Goal: Task Accomplishment & Management: Complete application form

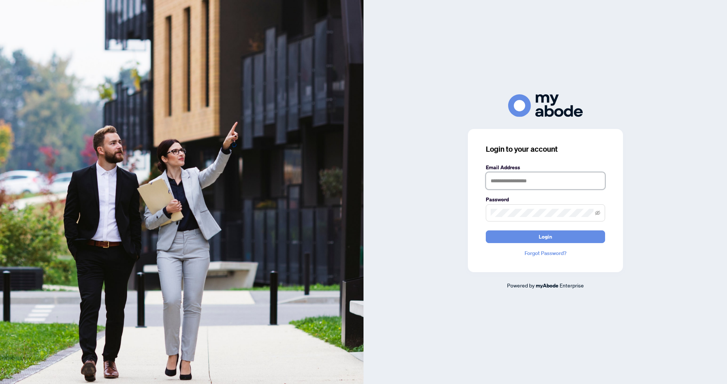
click at [546, 177] on input "text" at bounding box center [545, 180] width 119 height 17
type input "**********"
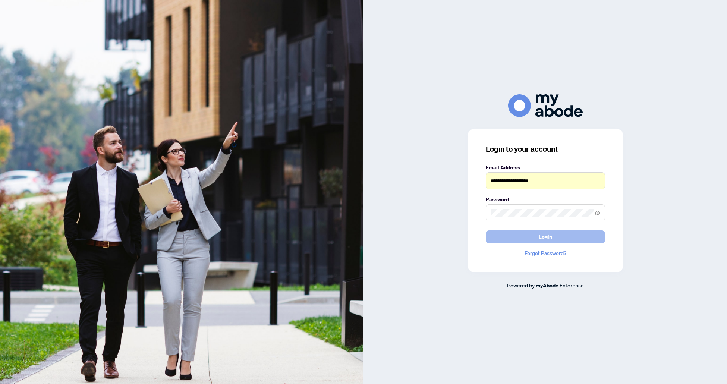
click at [538, 233] on button "Login" at bounding box center [545, 237] width 119 height 13
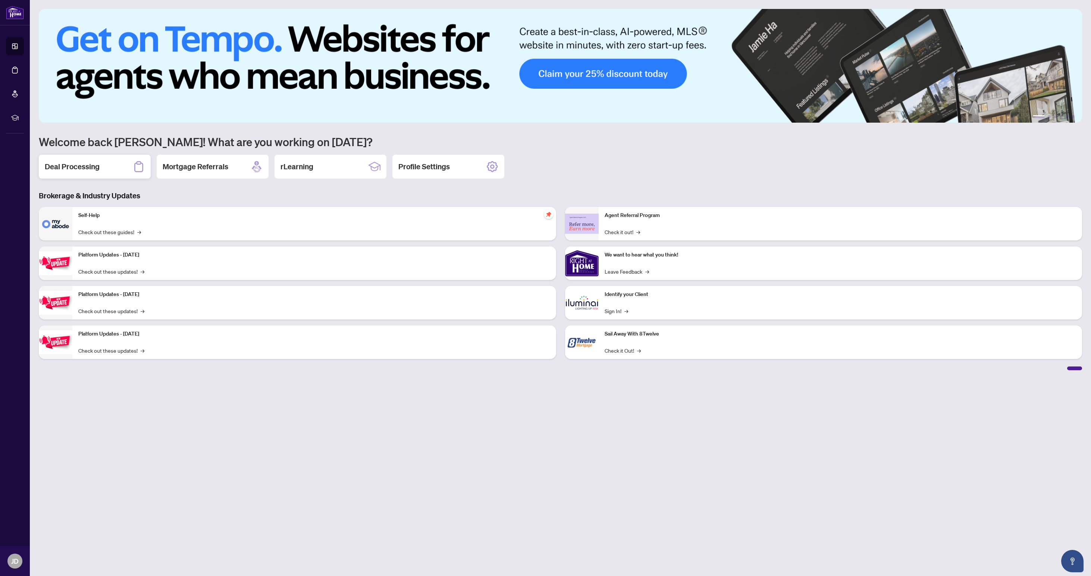
click at [121, 166] on div "Deal Processing" at bounding box center [95, 167] width 112 height 24
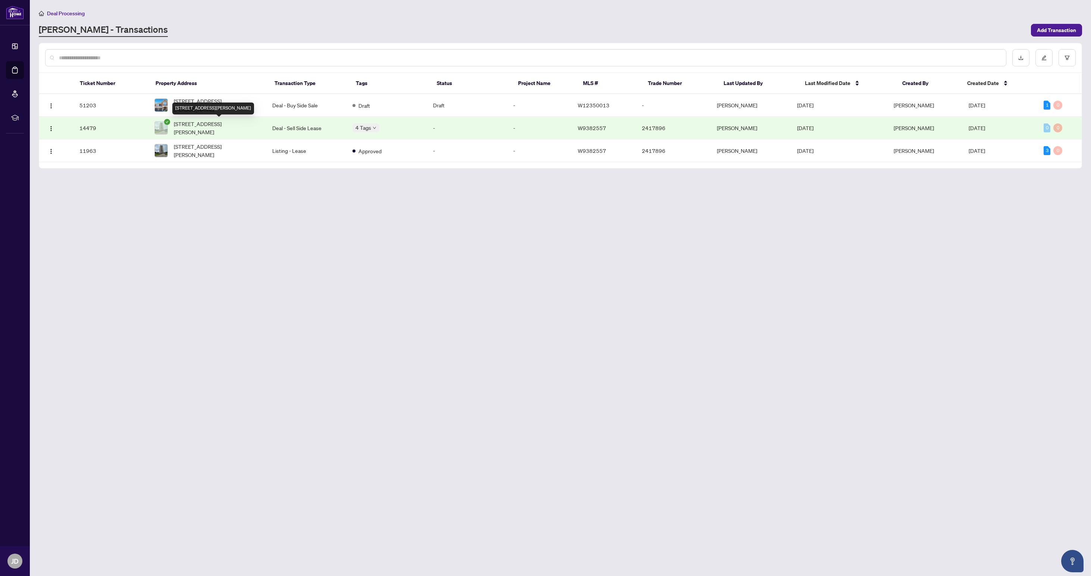
click at [197, 120] on span "[STREET_ADDRESS][PERSON_NAME]" at bounding box center [217, 128] width 87 height 16
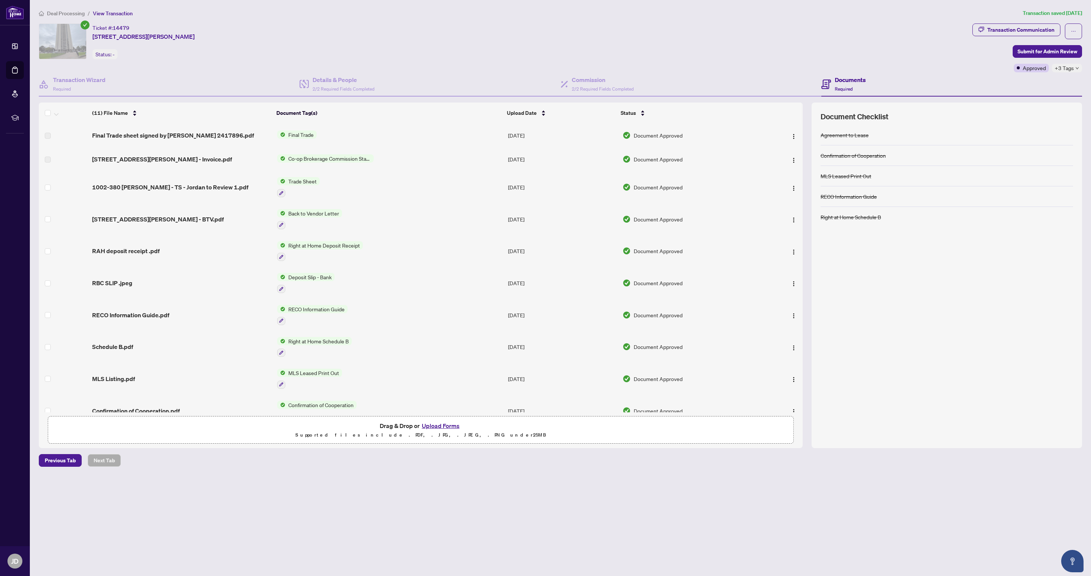
click at [1077, 70] on icon "down" at bounding box center [1077, 68] width 4 height 4
click at [833, 63] on div "Ticket #: 14479 [STREET_ADDRESS][PERSON_NAME] Status: -" at bounding box center [504, 48] width 934 height 49
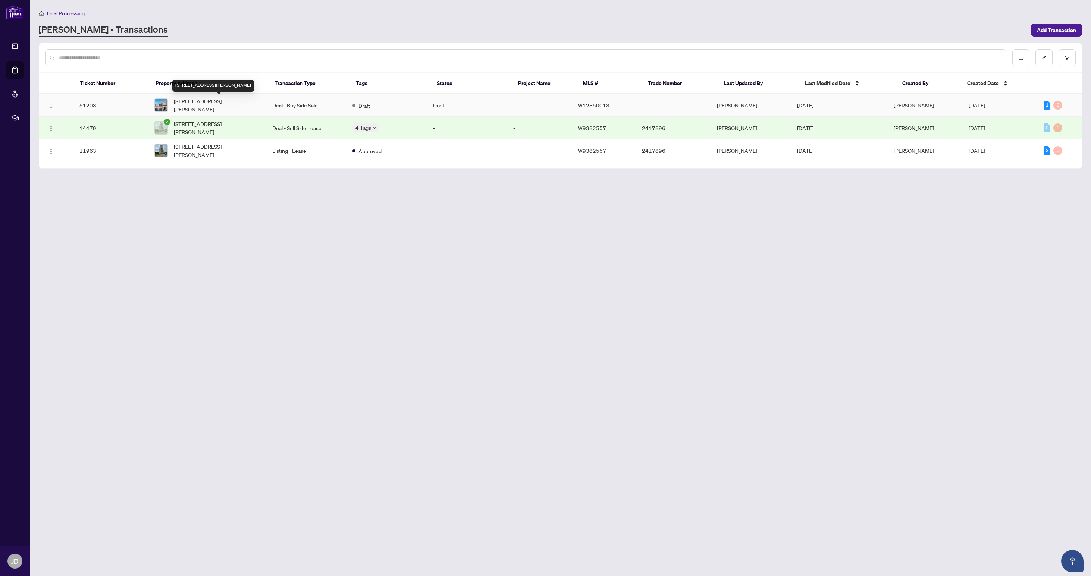
click at [232, 99] on span "[STREET_ADDRESS][PERSON_NAME]" at bounding box center [217, 105] width 87 height 16
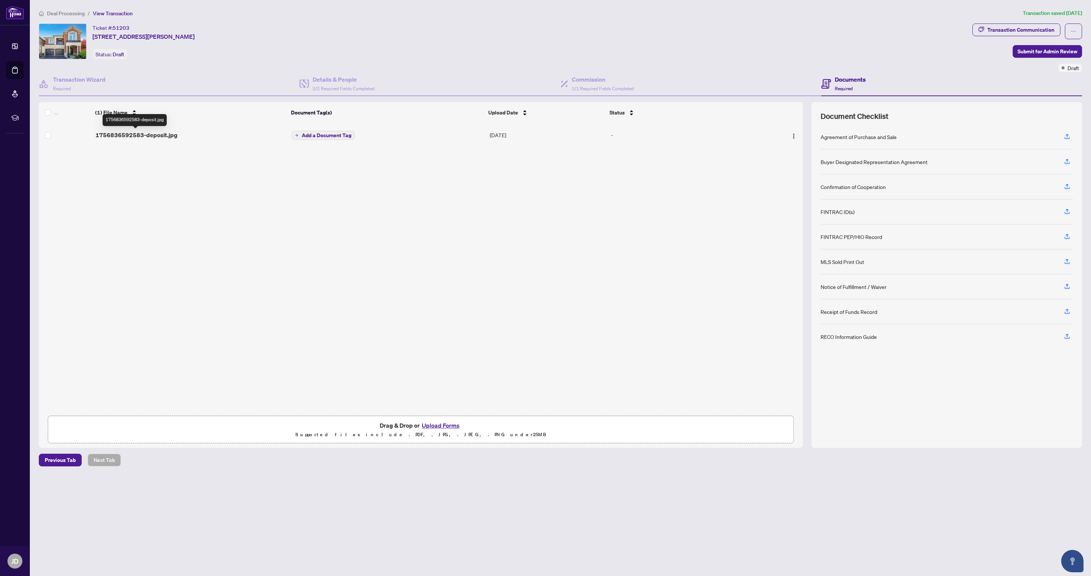
click at [157, 135] on span "1756836592583-deposit.jpg" at bounding box center [136, 135] width 82 height 9
click at [1061, 136] on button "button" at bounding box center [1067, 137] width 12 height 13
click at [1068, 339] on icon "button" at bounding box center [1067, 336] width 7 height 7
click at [887, 317] on div "Receipt of Funds Record" at bounding box center [947, 312] width 253 height 25
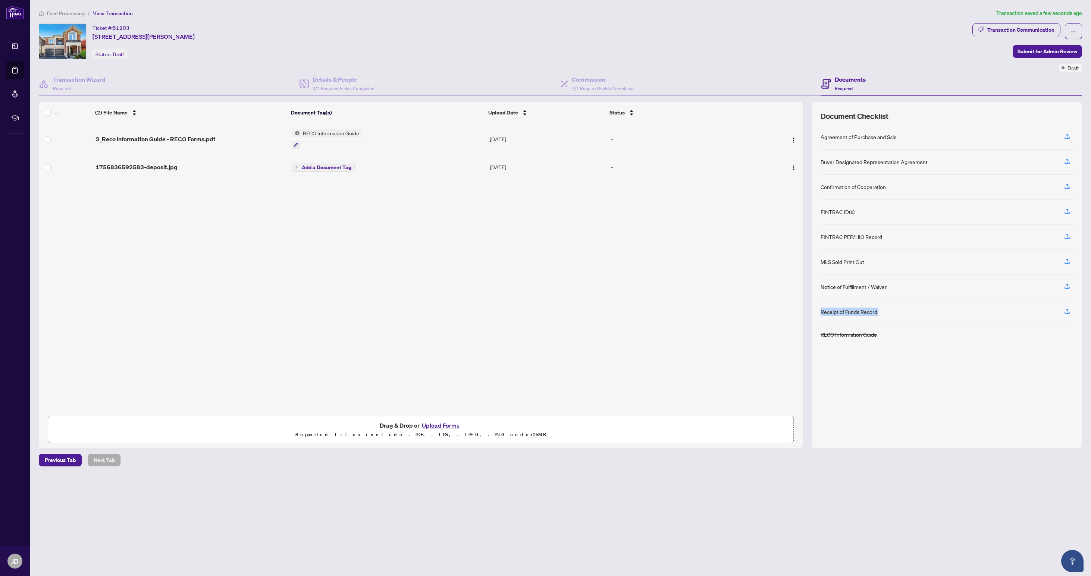
click at [887, 317] on div "Receipt of Funds Record" at bounding box center [947, 312] width 253 height 25
click at [902, 313] on div "Receipt of Funds Record" at bounding box center [947, 312] width 253 height 25
click at [885, 318] on div "Receipt of Funds Record" at bounding box center [947, 312] width 253 height 25
click at [878, 319] on div "Receipt of Funds Record" at bounding box center [947, 312] width 253 height 25
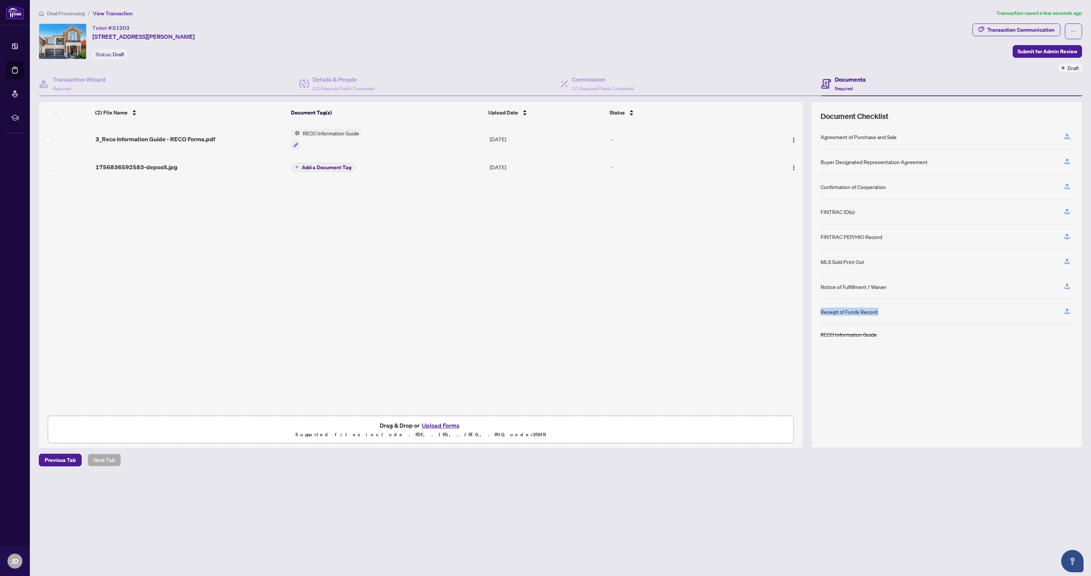
click at [878, 319] on div "Receipt of Funds Record" at bounding box center [947, 312] width 253 height 25
copy div "Receipt of Funds Record"
click at [255, 209] on div "3_Reco Information Guide - RECO Forms.pdf RECO Information Guide [DATE] - 17568…" at bounding box center [421, 267] width 764 height 289
click at [151, 163] on span "1756836592583-deposit.jpg" at bounding box center [136, 167] width 82 height 9
click at [741, 29] on div "Ticket #: 51203 [STREET_ADDRESS][PERSON_NAME] Status: Draft" at bounding box center [504, 42] width 931 height 36
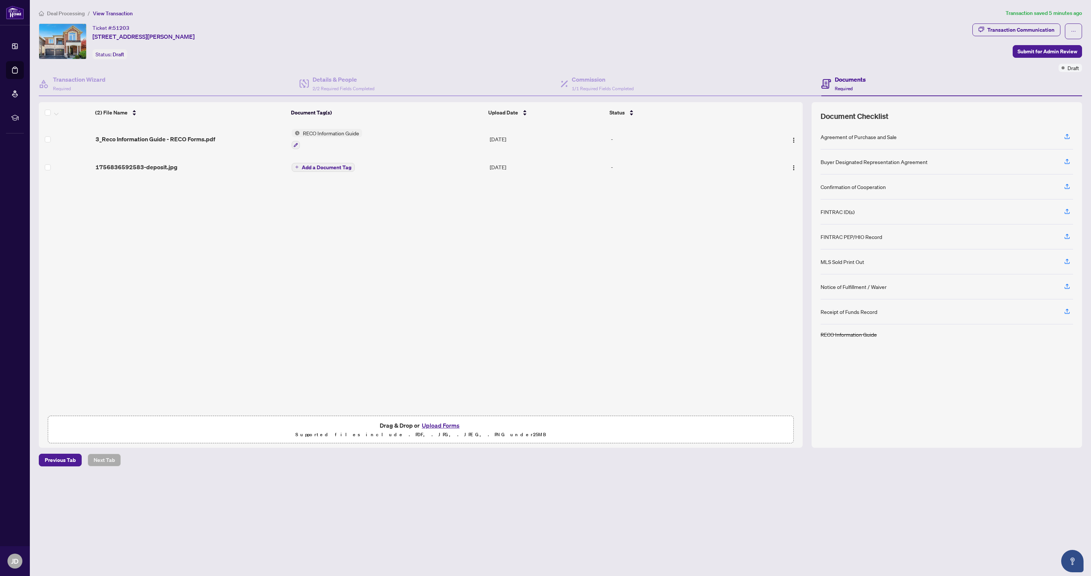
click at [1089, 10] on main "Deal Processing / View Transaction Transaction saved 5 minutes ago Ticket #: 51…" at bounding box center [560, 288] width 1061 height 576
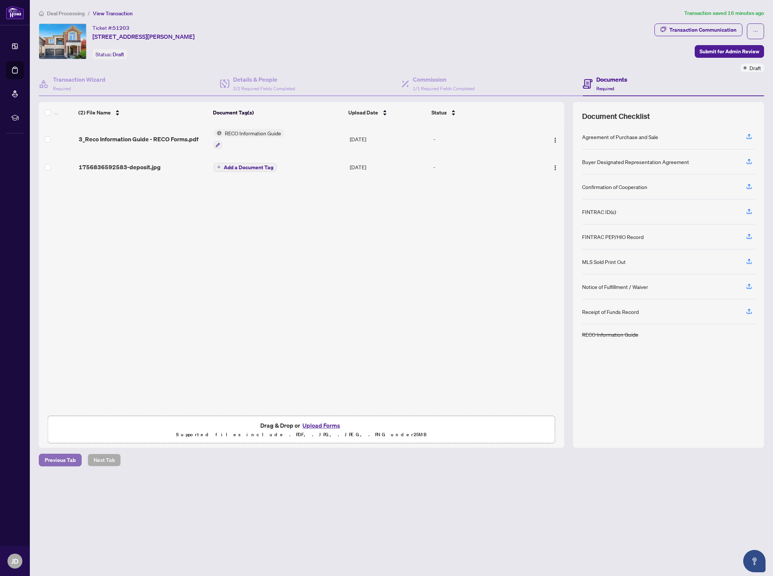
click at [59, 464] on span "Previous Tab" at bounding box center [60, 460] width 31 height 12
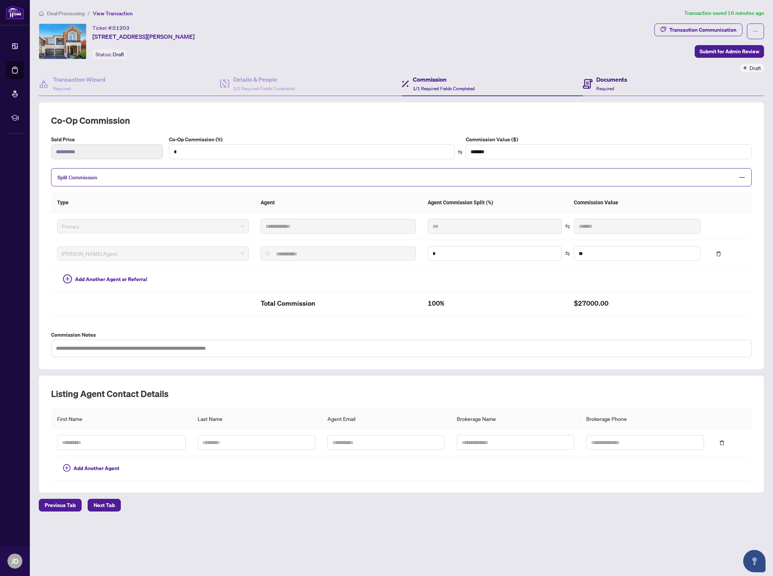
click at [593, 80] on div "Documents Required" at bounding box center [605, 84] width 44 height 18
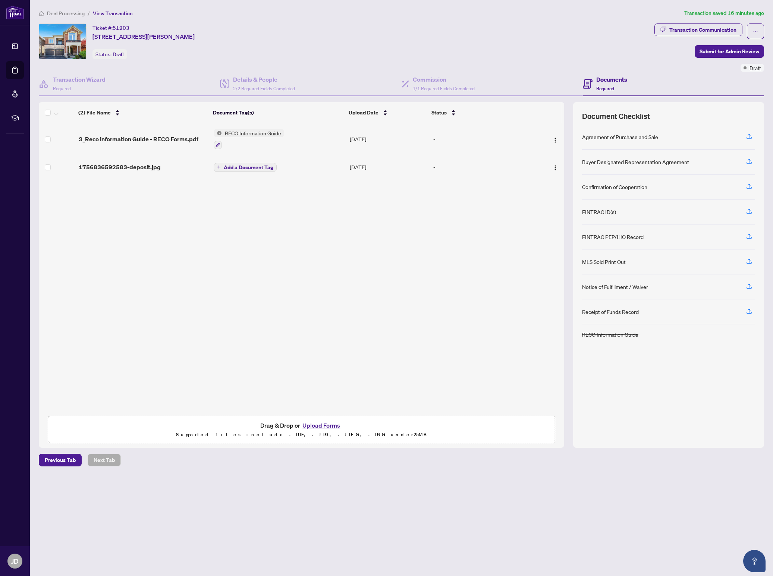
click at [241, 167] on span "Add a Document Tag" at bounding box center [249, 167] width 50 height 5
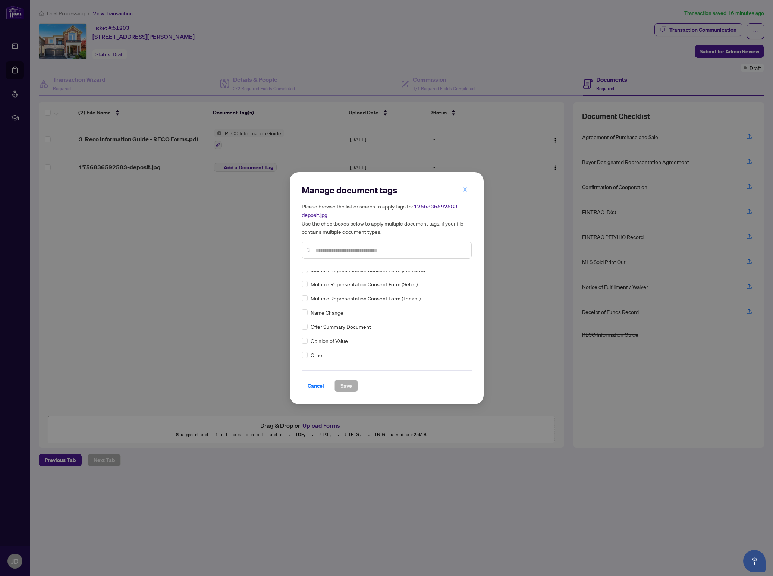
scroll to position [1231, 0]
click at [398, 248] on input "text" at bounding box center [391, 250] width 150 height 8
type input "*******"
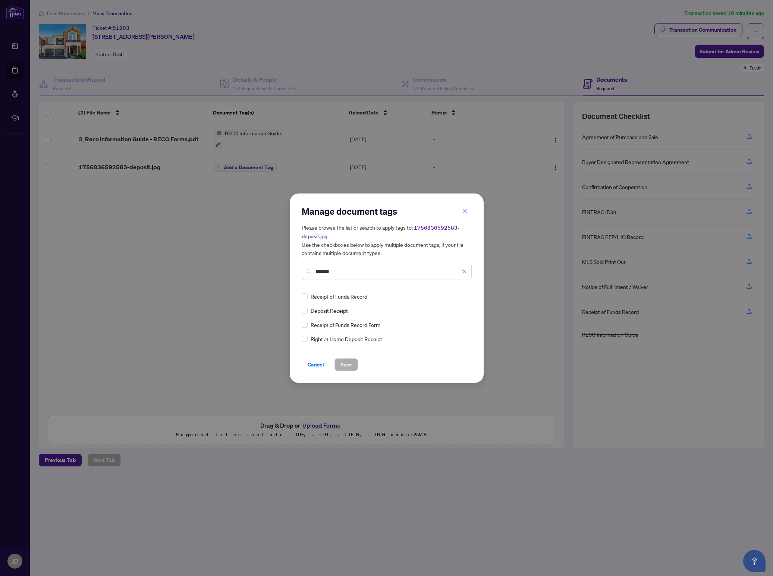
click at [328, 311] on span "Deposit Receipt" at bounding box center [329, 311] width 37 height 8
click at [350, 364] on span "Save" at bounding box center [347, 365] width 12 height 12
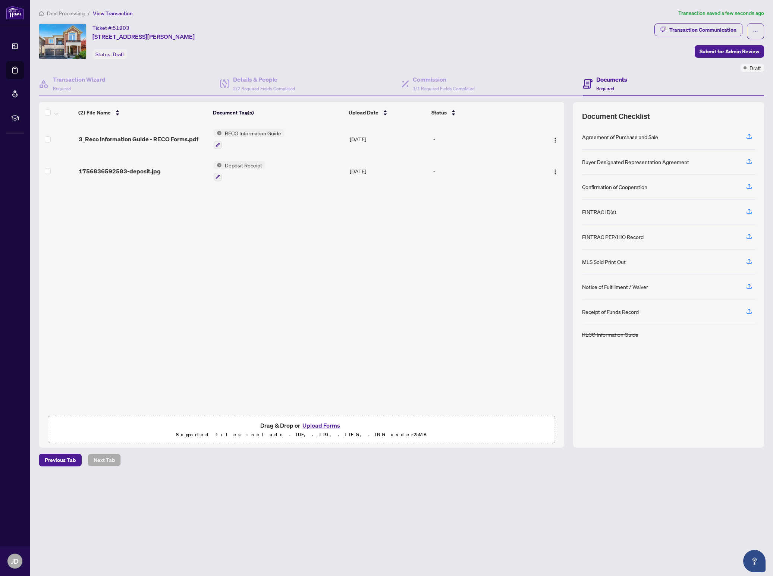
click at [573, 49] on div "Ticket #: 51203 [STREET_ADDRESS][PERSON_NAME] Status: Draft" at bounding box center [345, 42] width 613 height 36
click at [746, 315] on icon "button" at bounding box center [749, 311] width 7 height 7
click at [506, 53] on div "Ticket #: 51203 [STREET_ADDRESS][PERSON_NAME] Status: Draft" at bounding box center [345, 42] width 613 height 36
click at [745, 315] on button "button" at bounding box center [749, 312] width 12 height 13
click at [646, 291] on div "Notice of Fulfillment / Waiver" at bounding box center [615, 287] width 66 height 8
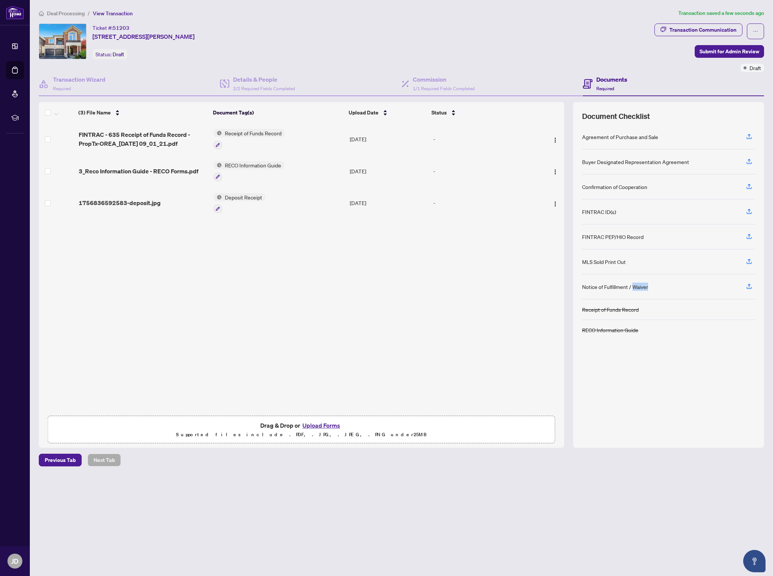
click at [646, 291] on div "Notice of Fulfillment / Waiver" at bounding box center [615, 287] width 66 height 8
click at [668, 394] on div "Agreement of Purchase and Sale Buyer Designated Representation Agreement Confir…" at bounding box center [668, 282] width 173 height 314
click at [611, 265] on div "MLS Sold Print Out" at bounding box center [604, 262] width 44 height 8
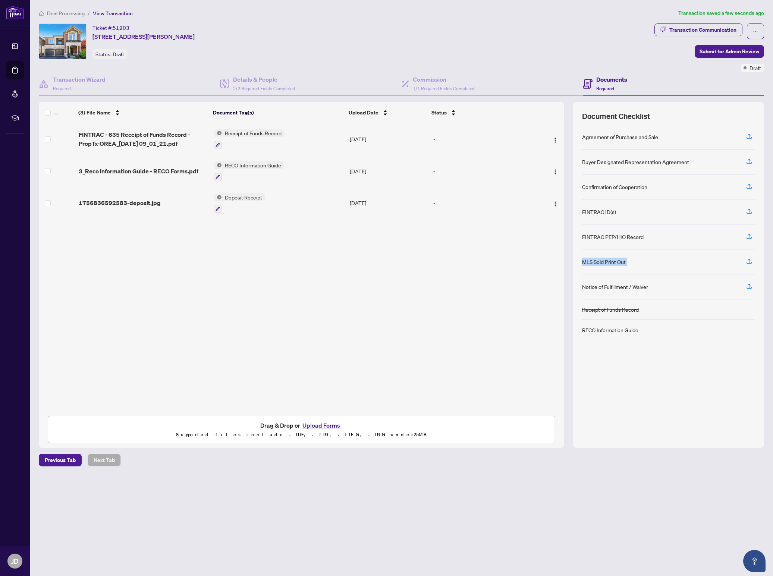
click at [611, 265] on div "MLS Sold Print Out" at bounding box center [604, 262] width 44 height 8
click at [628, 263] on div "MLS Sold Print Out" at bounding box center [668, 262] width 173 height 25
click at [616, 265] on div "MLS Sold Print Out" at bounding box center [604, 262] width 44 height 8
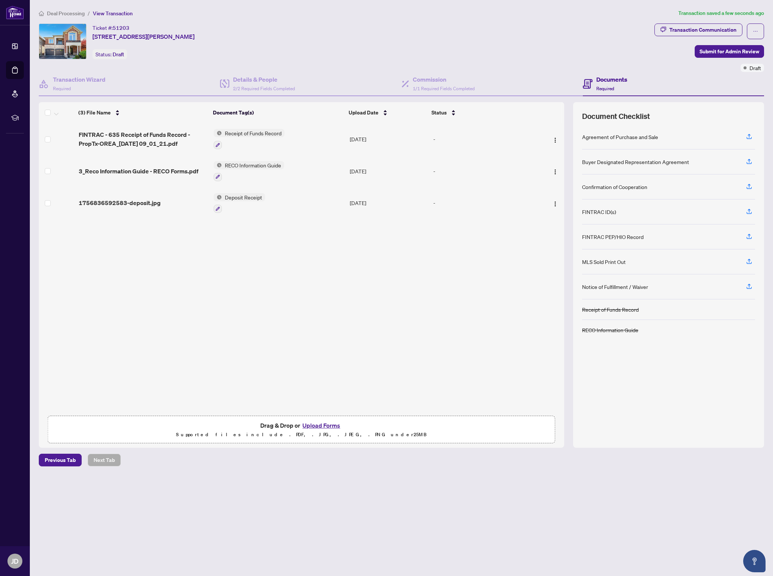
click at [646, 297] on div "Notice of Fulfillment / Waiver" at bounding box center [668, 287] width 173 height 25
click at [690, 374] on div "Agreement of Purchase and Sale Buyer Designated Representation Agreement Confir…" at bounding box center [668, 282] width 173 height 314
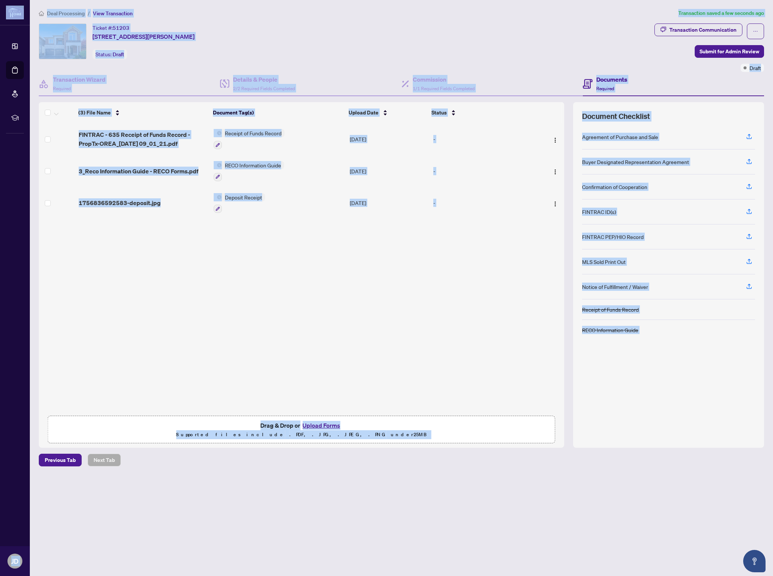
copy body "Loremipsu Dolo Sitametcon Adipisci Elitseddo eIusmodte IN Utlabo Etdolo magnaal…"
click at [640, 473] on main "Deal Processing / View Transaction Transaction saved a minute ago Ticket #: 512…" at bounding box center [401, 288] width 743 height 576
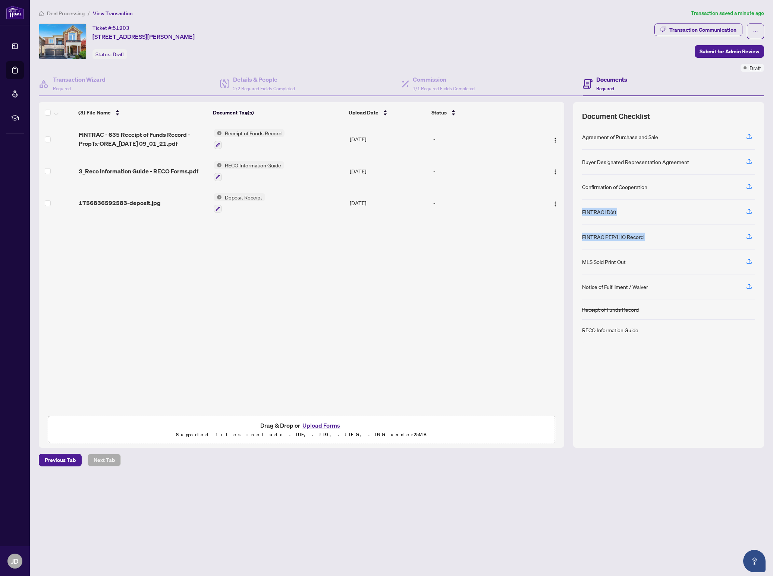
drag, startPoint x: 756, startPoint y: 244, endPoint x: 576, endPoint y: 206, distance: 183.4
click at [576, 206] on div "Document Checklist Agreement of Purchase and Sale Buyer Designated Representati…" at bounding box center [668, 275] width 191 height 346
copy div "FINTRAC ID(s) FINTRAC PEP/HIO Record"
click at [538, 498] on main "Deal Processing / View Transaction Transaction saved 3 minutes ago Ticket #: 51…" at bounding box center [401, 288] width 743 height 576
click at [445, 204] on div "-" at bounding box center [482, 203] width 98 height 8
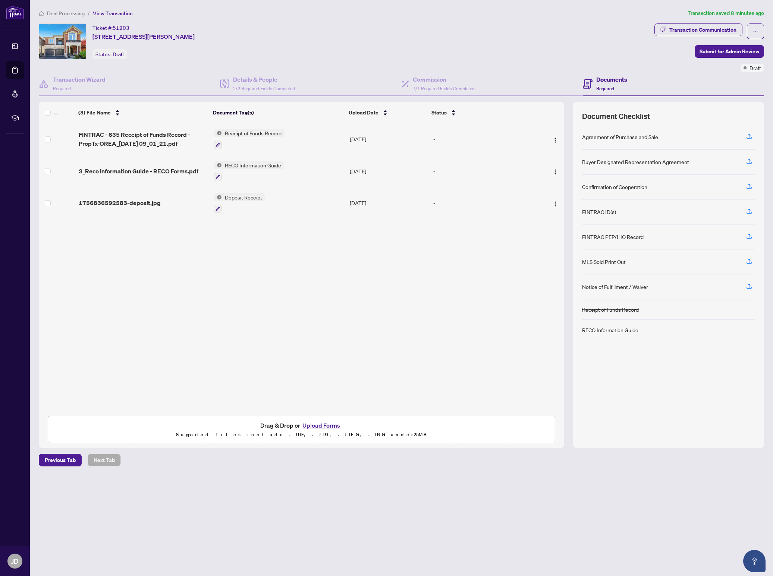
click at [366, 510] on main "Deal Processing / View Transaction Transaction saved 8 minutes ago Ticket #: 51…" at bounding box center [401, 288] width 743 height 576
click at [748, 138] on icon "button" at bounding box center [749, 136] width 7 height 7
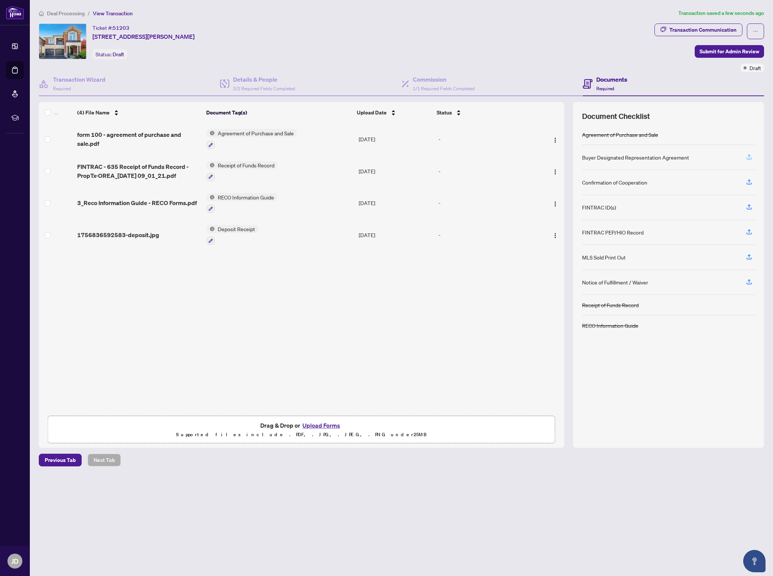
click at [750, 158] on icon "button" at bounding box center [749, 157] width 7 height 7
click at [746, 160] on span "button" at bounding box center [749, 157] width 7 height 12
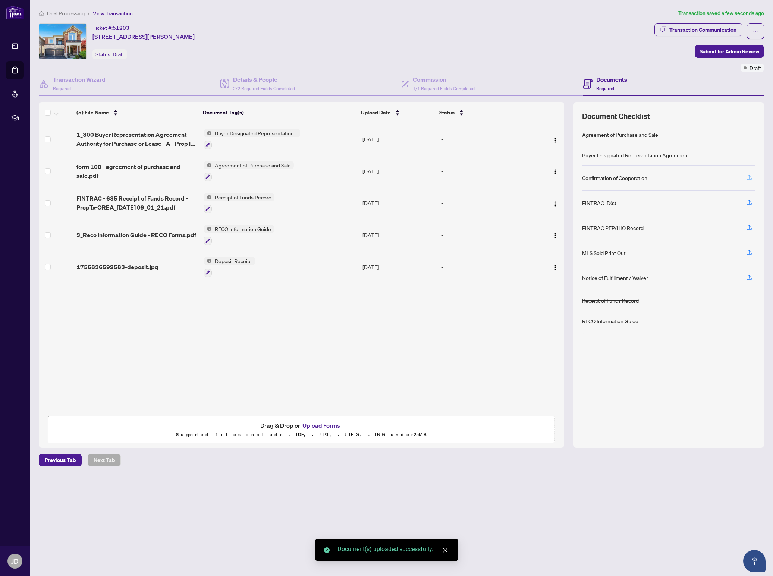
click at [750, 179] on icon "button" at bounding box center [749, 177] width 7 height 7
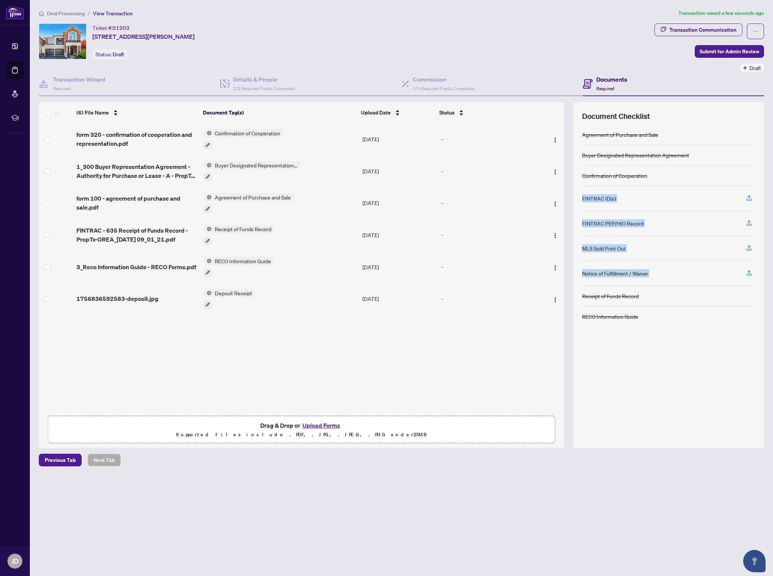
drag, startPoint x: 757, startPoint y: 280, endPoint x: 568, endPoint y: 206, distance: 202.3
click at [568, 206] on div "(6) File Name Document Tag(s) Upload Date Status form 320 - confirmation of coo…" at bounding box center [402, 275] width 726 height 346
copy div "FINTRAC ID(s) FINTRAC PEP/HIO Record MLS Sold Print Out Notice of Fulfillment /…"
click at [686, 492] on main "Deal Processing / View Transaction Transaction saved a few seconds ago Ticket #…" at bounding box center [401, 288] width 743 height 576
click at [752, 200] on icon "button" at bounding box center [749, 198] width 7 height 7
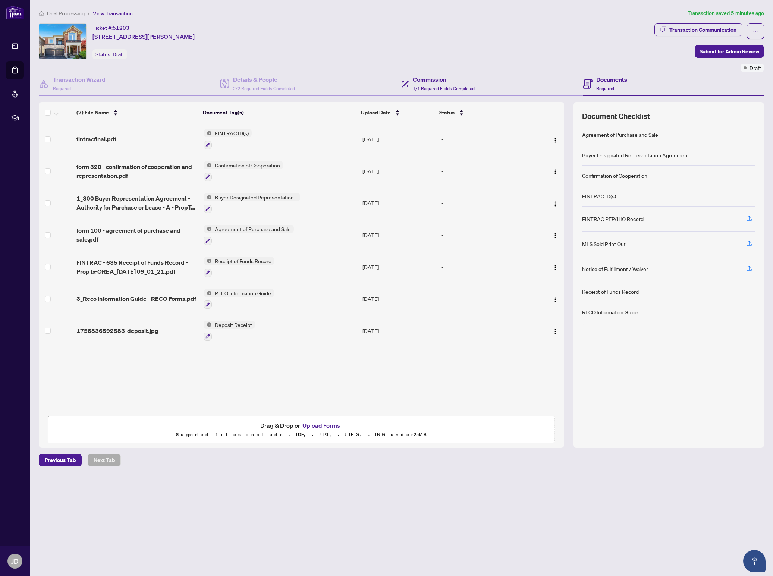
click at [461, 72] on div "Commission 1/1 Required Fields Completed" at bounding box center [492, 84] width 181 height 24
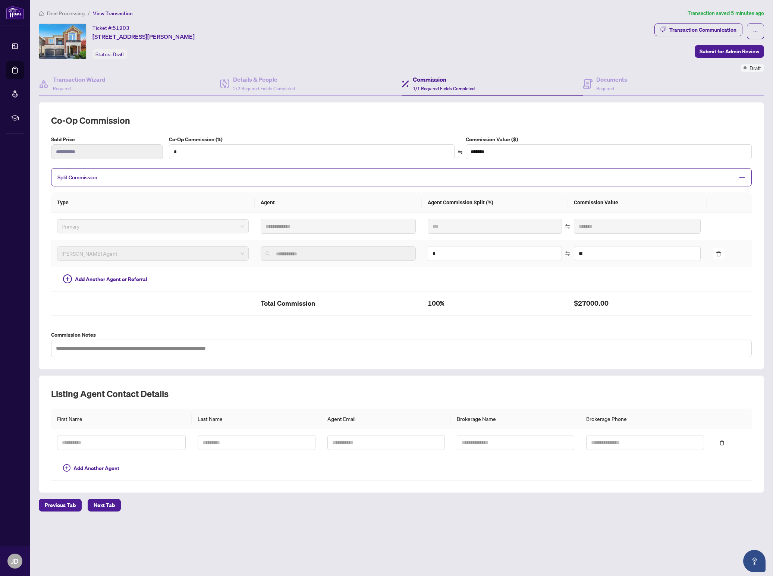
click at [167, 259] on span "[PERSON_NAME] Agent" at bounding box center [153, 253] width 183 height 11
click at [526, 257] on input "*" at bounding box center [495, 254] width 134 height 14
type input "**"
type input "*******"
type input "*"
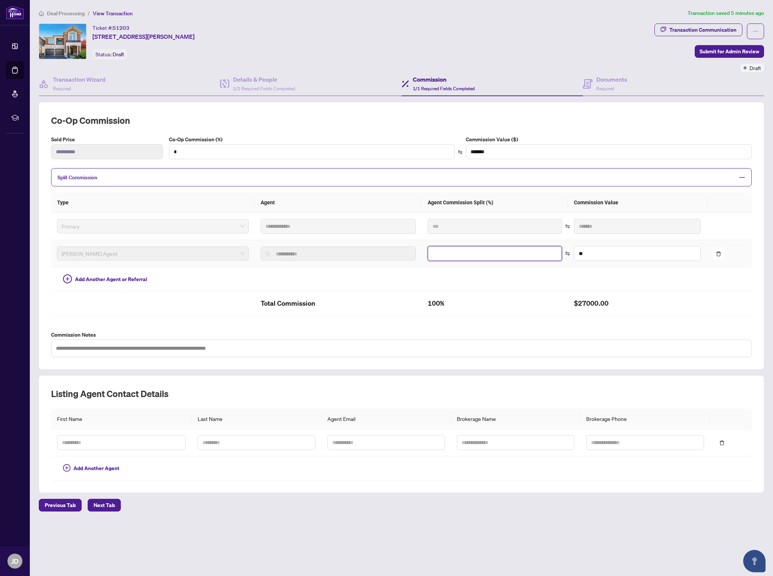
type input "******"
type input "**"
type input "*******"
type input "**"
type input "*******"
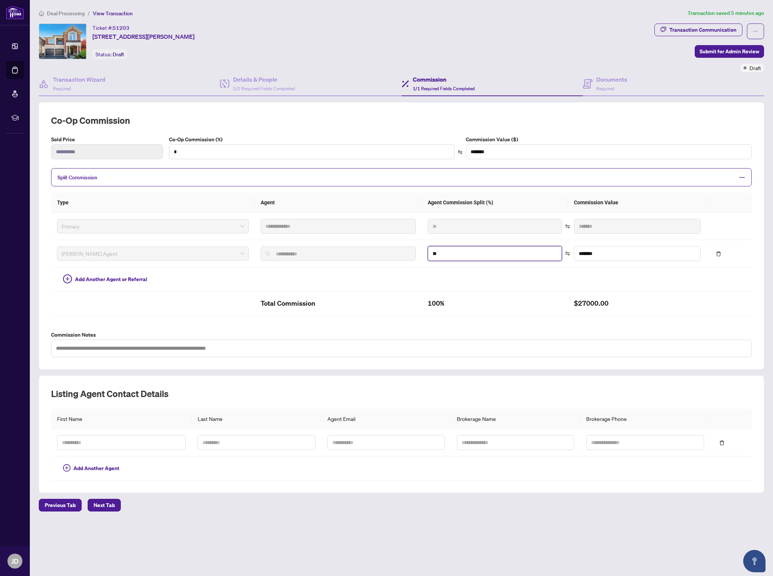
type input "**"
click at [731, 222] on td at bounding box center [729, 226] width 45 height 27
click at [280, 90] on span "2/2 Required Fields Completed" at bounding box center [264, 89] width 62 height 6
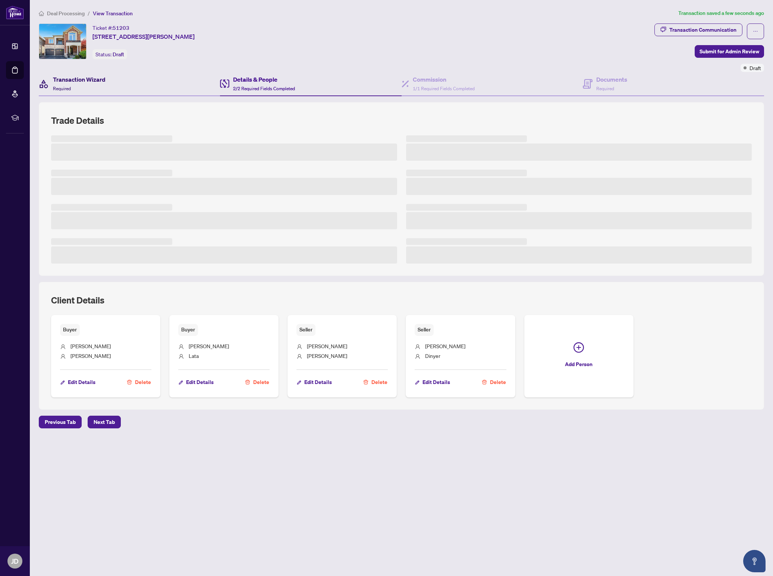
click at [82, 88] on div "Transaction Wizard Required" at bounding box center [79, 84] width 53 height 18
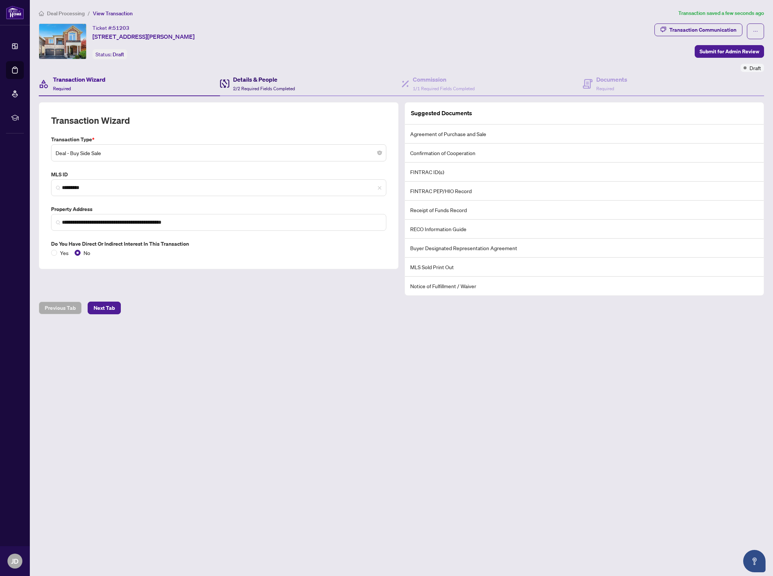
click at [272, 89] on span "2/2 Required Fields Completed" at bounding box center [264, 89] width 62 height 6
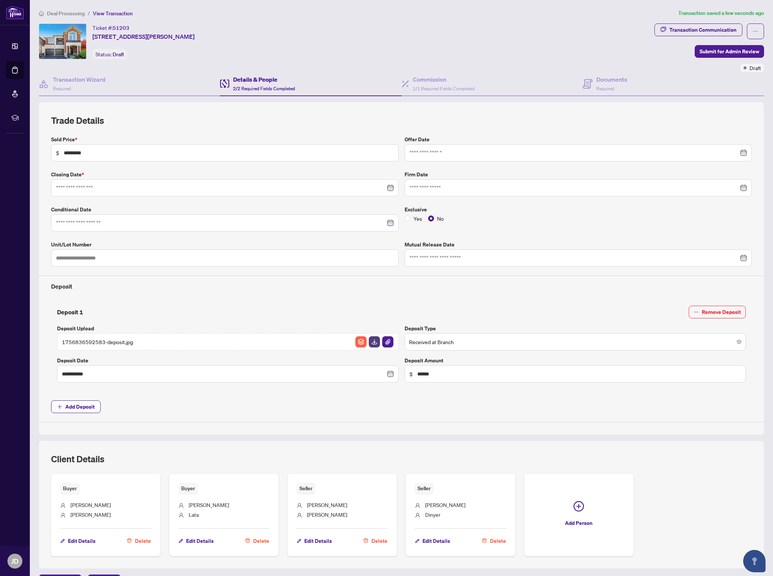
type input "**********"
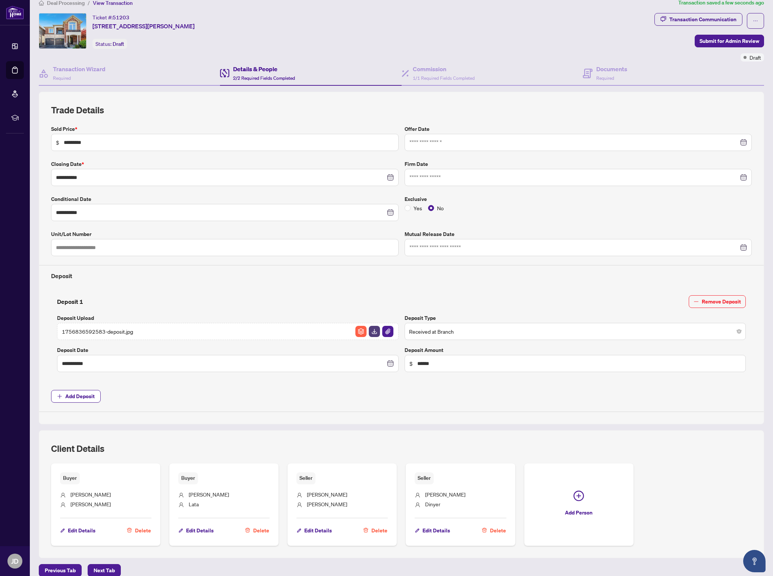
scroll to position [25, 0]
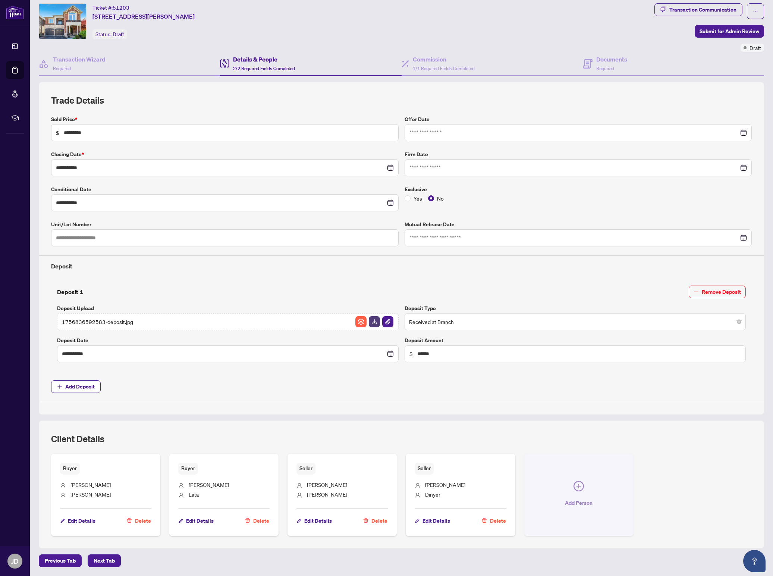
click at [575, 494] on button "Add Person" at bounding box center [578, 495] width 109 height 82
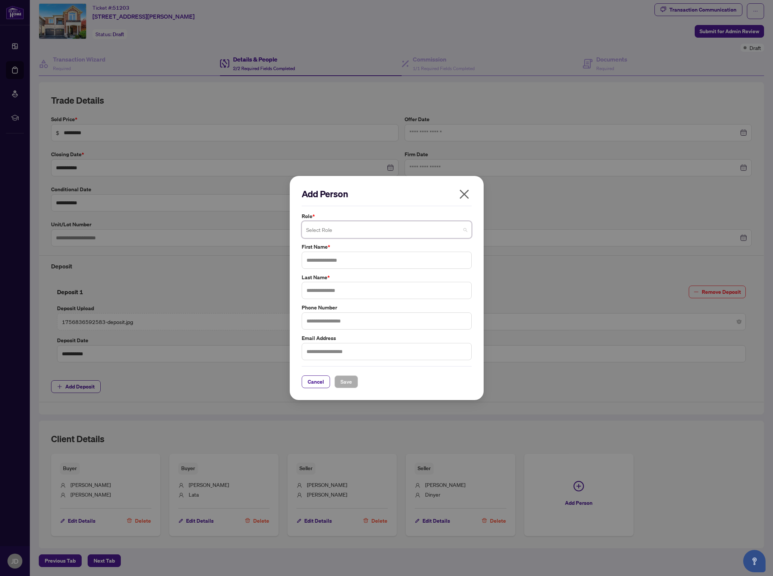
click at [468, 231] on div "Select Role" at bounding box center [387, 229] width 170 height 17
click at [380, 382] on div "Cancel Save" at bounding box center [387, 382] width 170 height 13
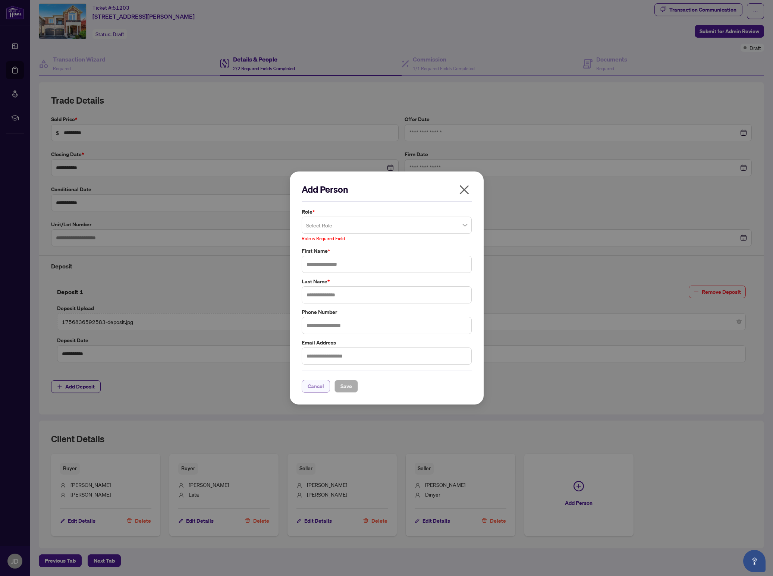
click at [317, 387] on span "Cancel" at bounding box center [316, 386] width 16 height 12
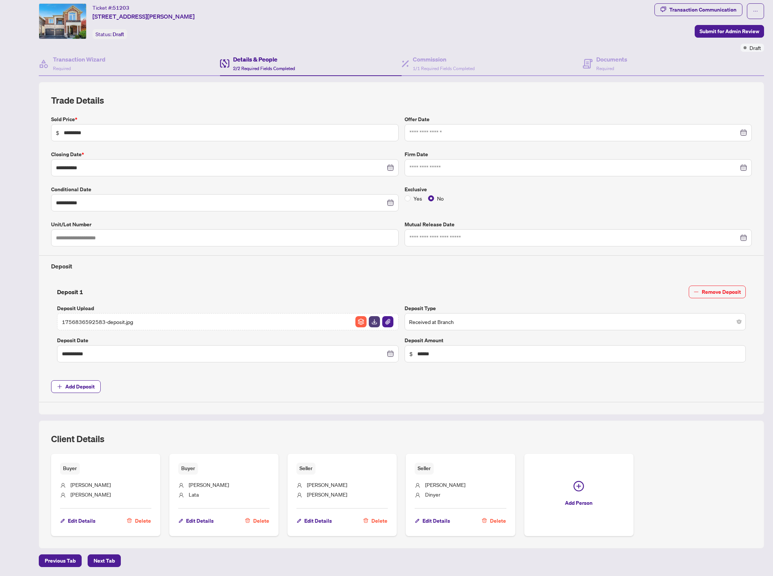
scroll to position [0, 0]
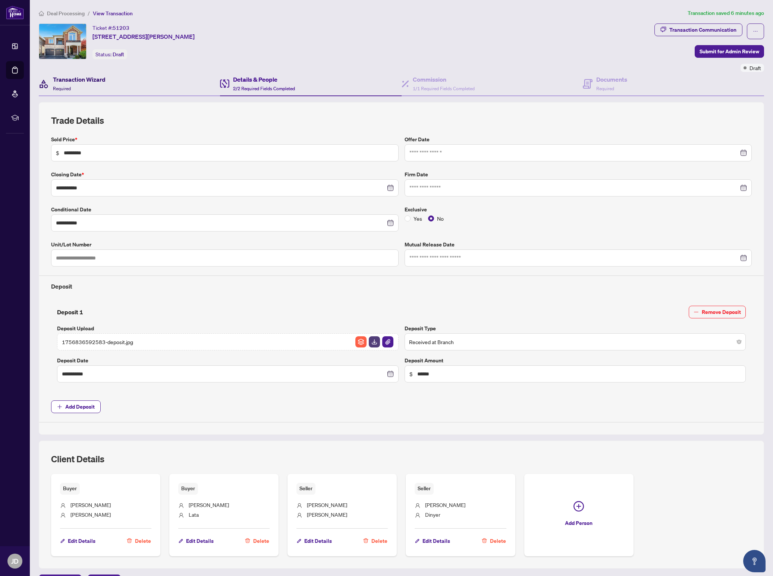
click at [99, 88] on div "Transaction Wizard Required" at bounding box center [79, 84] width 53 height 18
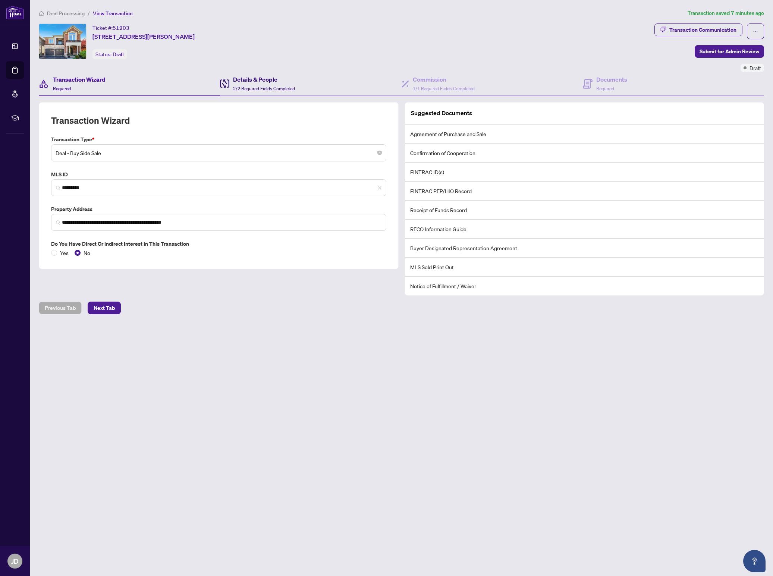
click at [248, 75] on h4 "Details & People" at bounding box center [264, 79] width 62 height 9
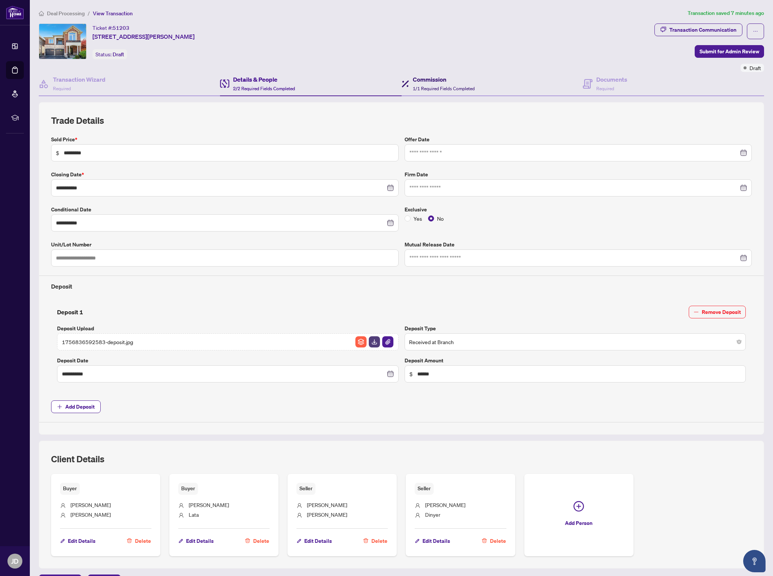
click at [467, 86] on span "1/1 Required Fields Completed" at bounding box center [444, 89] width 62 height 6
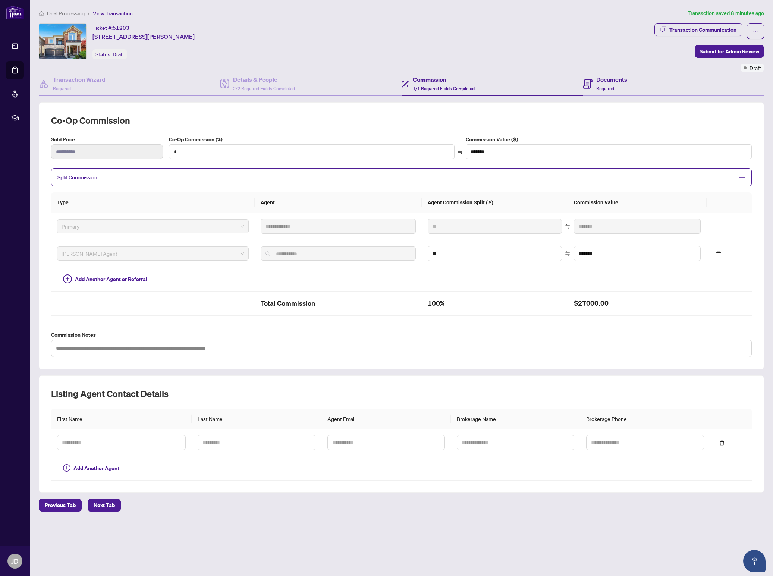
click at [625, 94] on div "Documents Required" at bounding box center [673, 84] width 181 height 24
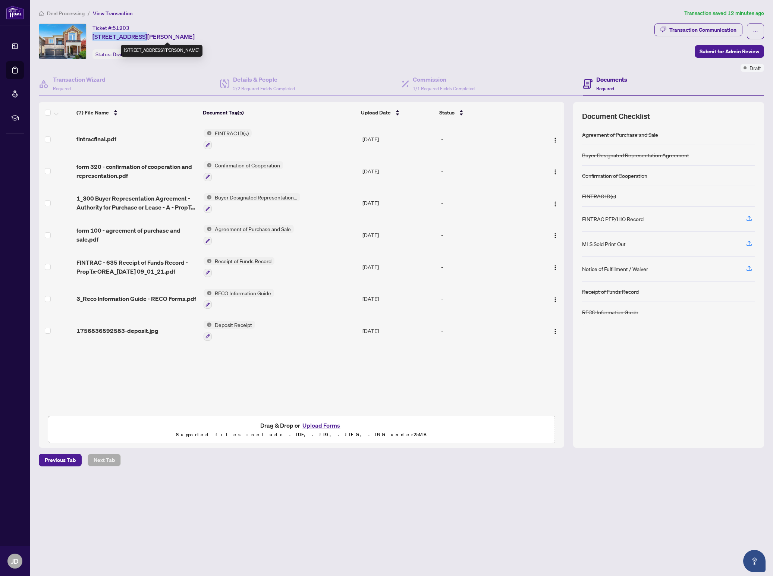
drag, startPoint x: 93, startPoint y: 37, endPoint x: 141, endPoint y: 38, distance: 47.8
click at [141, 38] on span "[STREET_ADDRESS][PERSON_NAME]" at bounding box center [144, 36] width 102 height 9
copy span "3059 [PERSON_NAME] Dr"
click at [130, 89] on div "Transaction Wizard Required" at bounding box center [129, 84] width 181 height 24
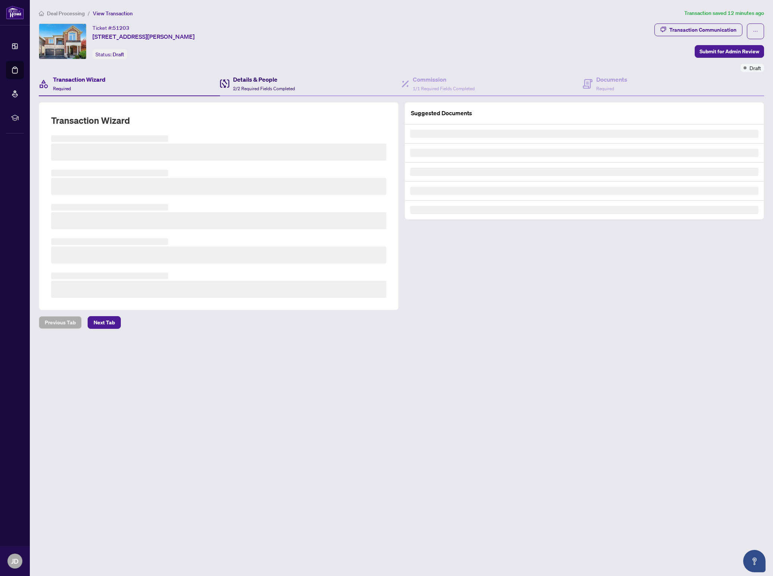
click at [296, 87] on div "Details & People 2/2 Required Fields Completed" at bounding box center [310, 84] width 181 height 24
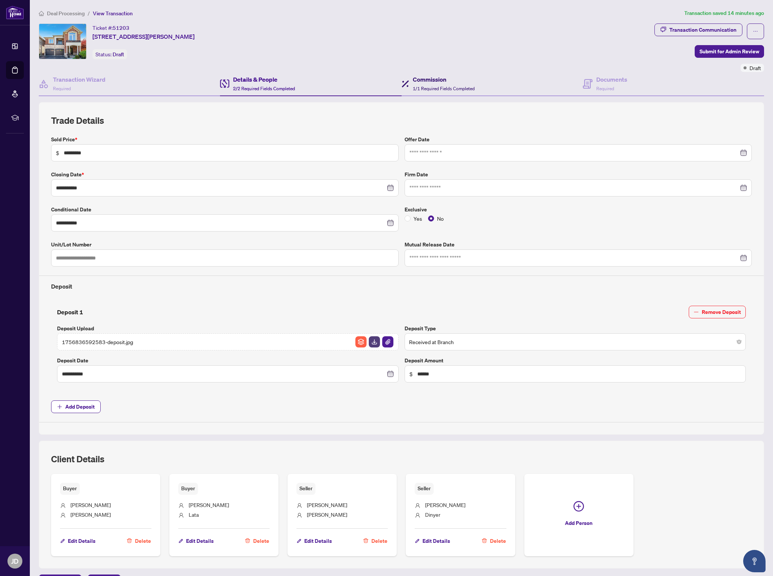
click at [442, 76] on h4 "Commission" at bounding box center [444, 79] width 62 height 9
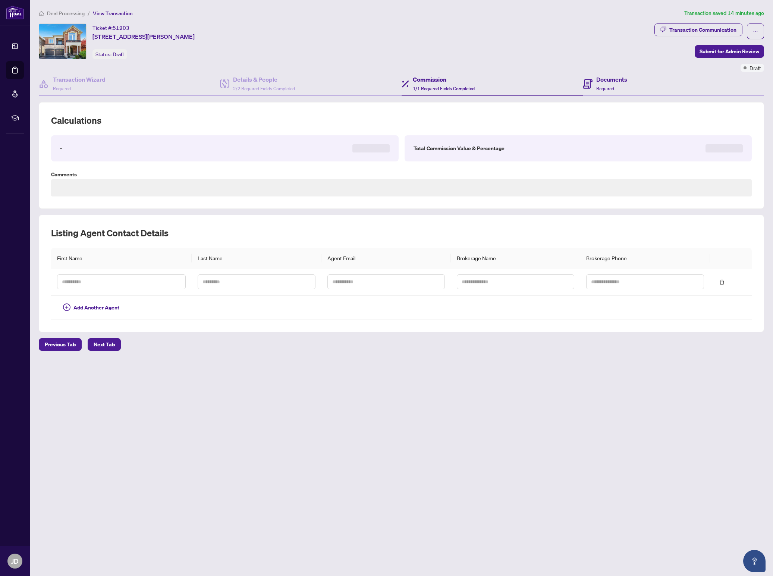
click at [629, 84] on div "Documents Required" at bounding box center [673, 84] width 181 height 24
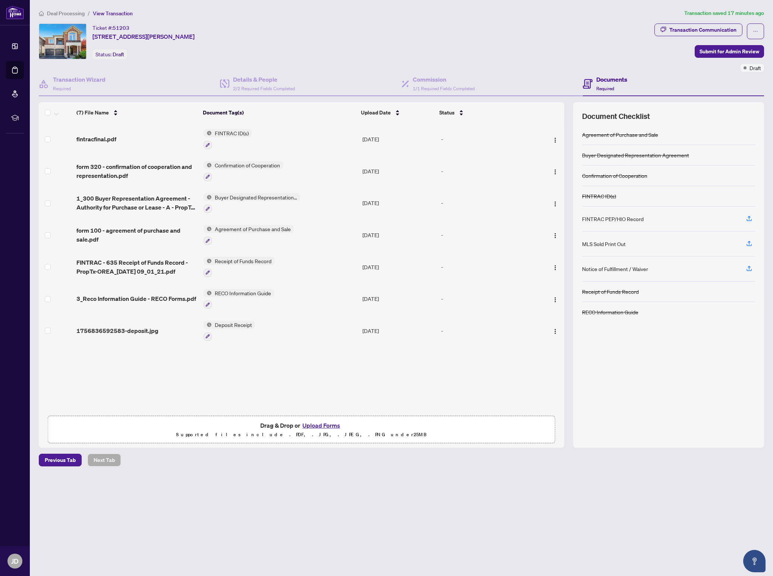
drag, startPoint x: 271, startPoint y: 38, endPoint x: 90, endPoint y: 36, distance: 181.7
click at [90, 36] on div "Ticket #: 51203 [STREET_ADDRESS][PERSON_NAME] Status: Draft" at bounding box center [345, 42] width 613 height 36
copy span "[STREET_ADDRESS][PERSON_NAME]"
click at [408, 51] on div "Ticket #: 51203 [STREET_ADDRESS][PERSON_NAME] Status: Draft" at bounding box center [345, 42] width 613 height 36
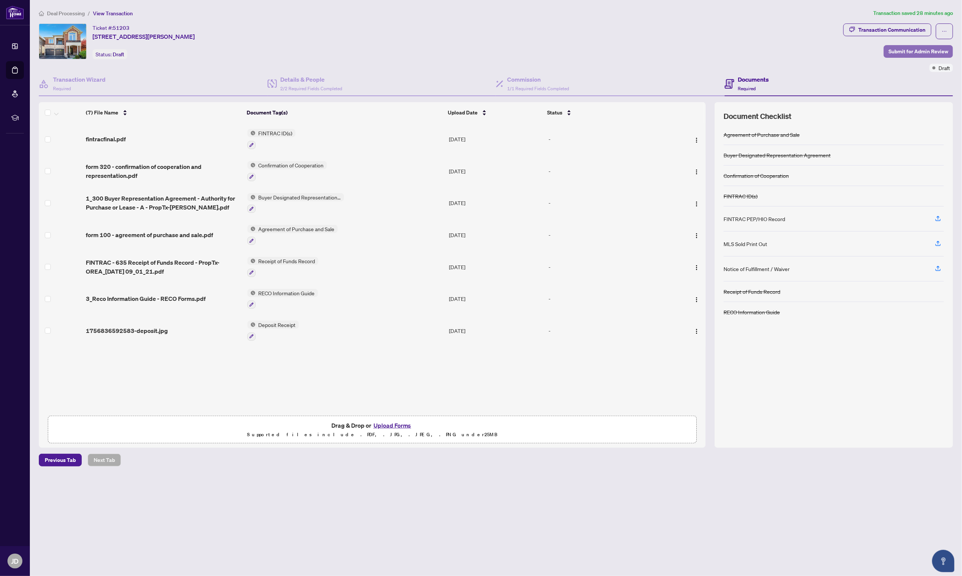
click at [915, 50] on span "Submit for Admin Review" at bounding box center [918, 52] width 60 height 12
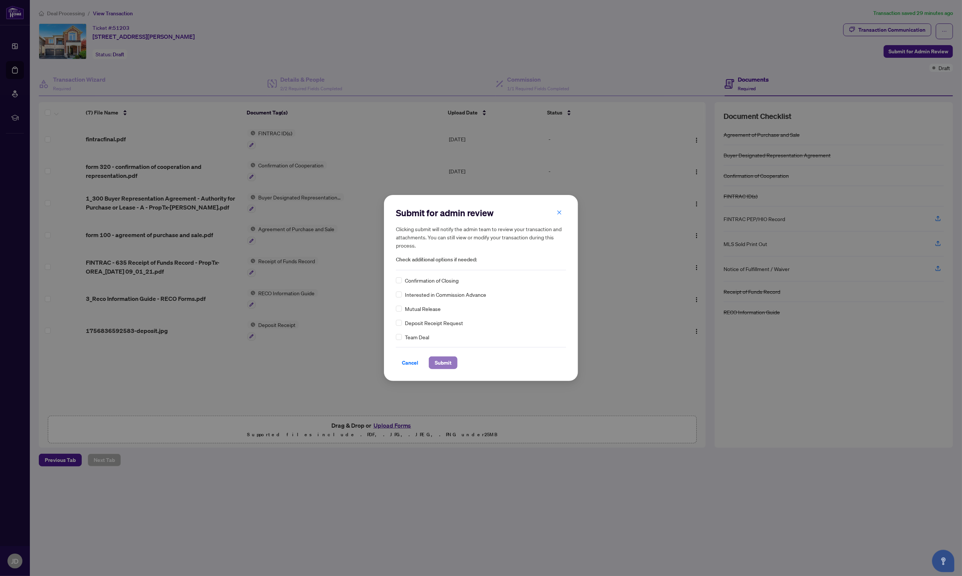
click at [449, 363] on span "Submit" at bounding box center [443, 363] width 17 height 12
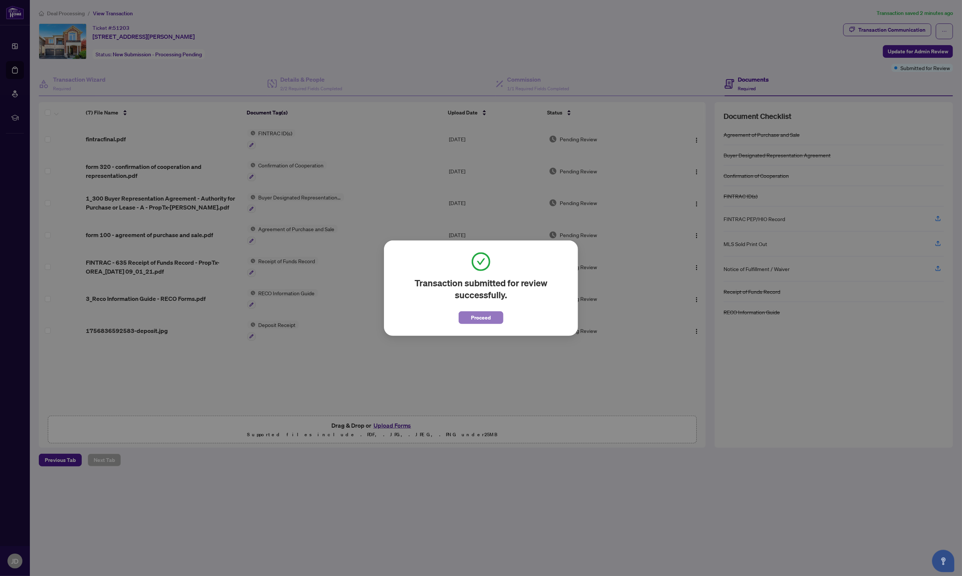
click at [491, 318] on span "Proceed" at bounding box center [481, 318] width 20 height 12
